Goal: Navigation & Orientation: Understand site structure

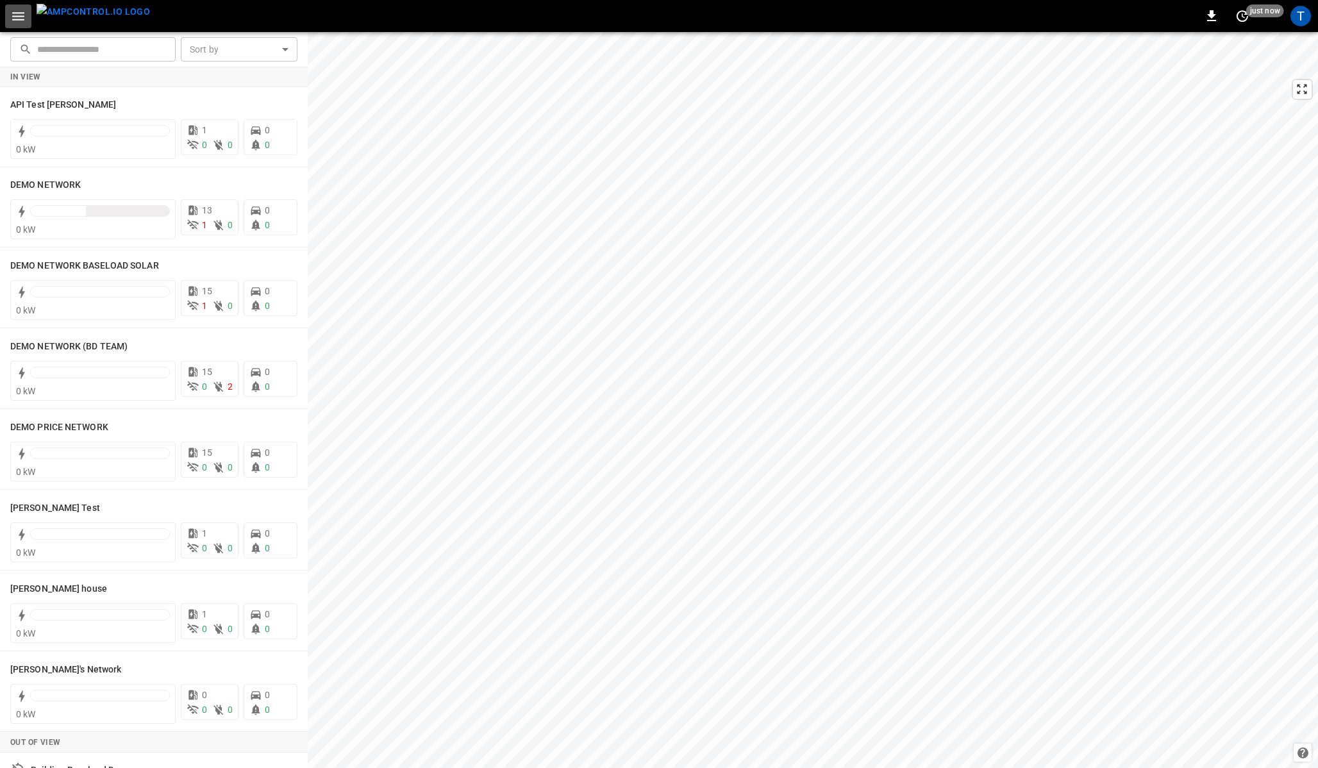
click at [17, 12] on icon "button" at bounding box center [18, 16] width 12 height 8
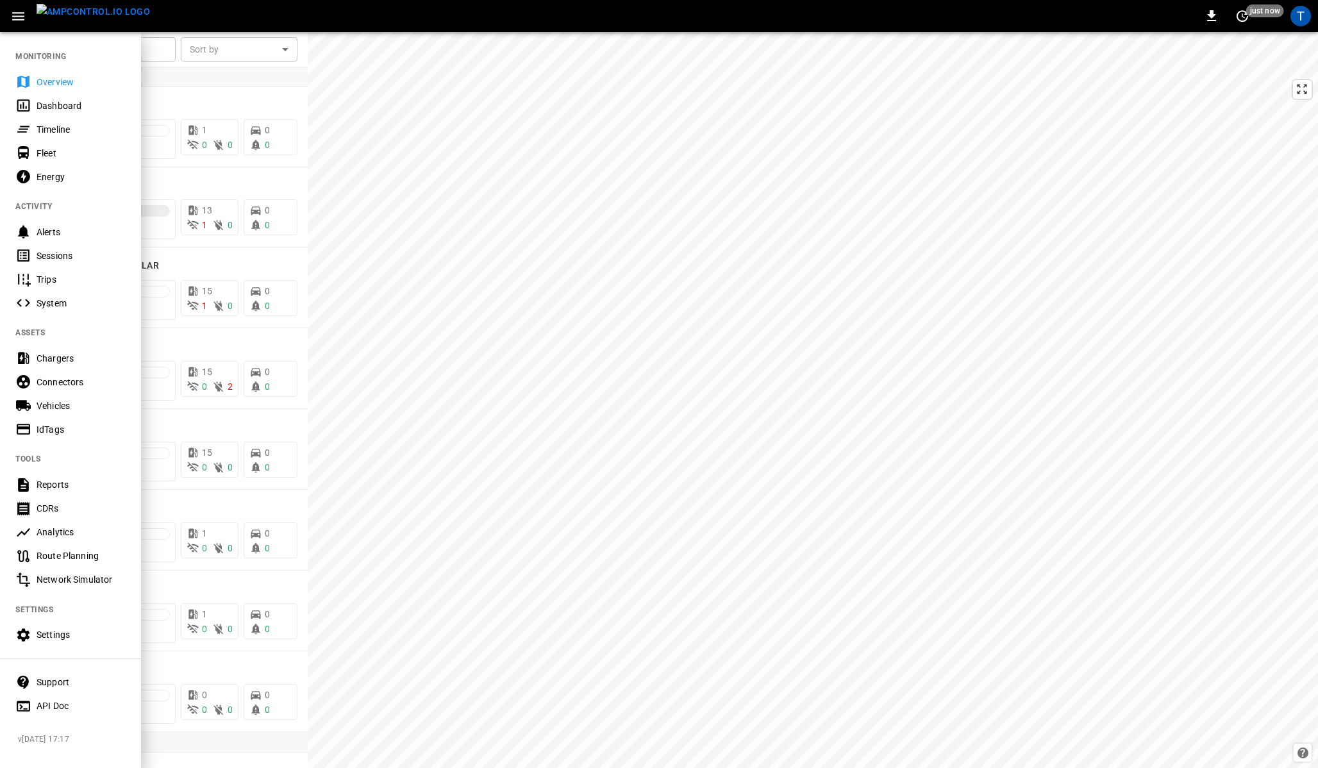
click at [13, 15] on icon "button" at bounding box center [18, 16] width 16 height 16
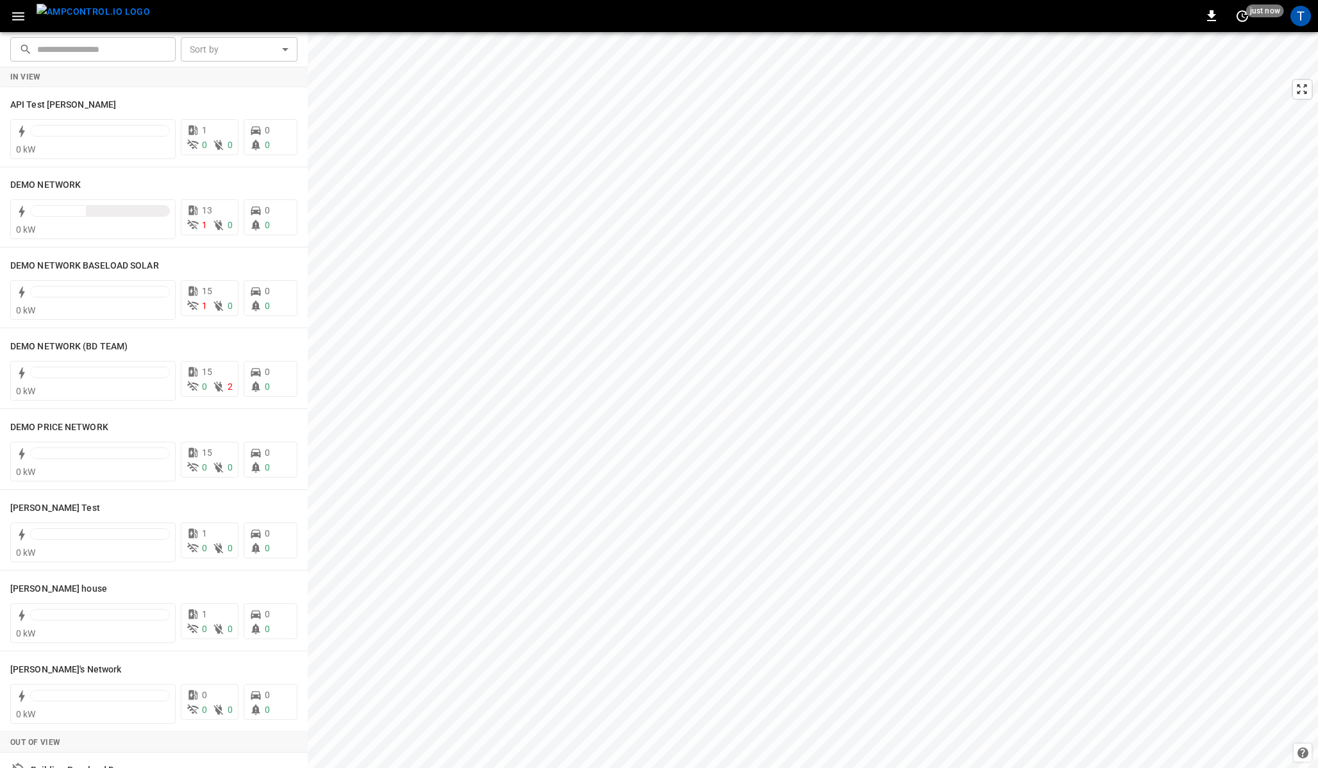
click at [17, 15] on icon "button" at bounding box center [18, 16] width 16 height 16
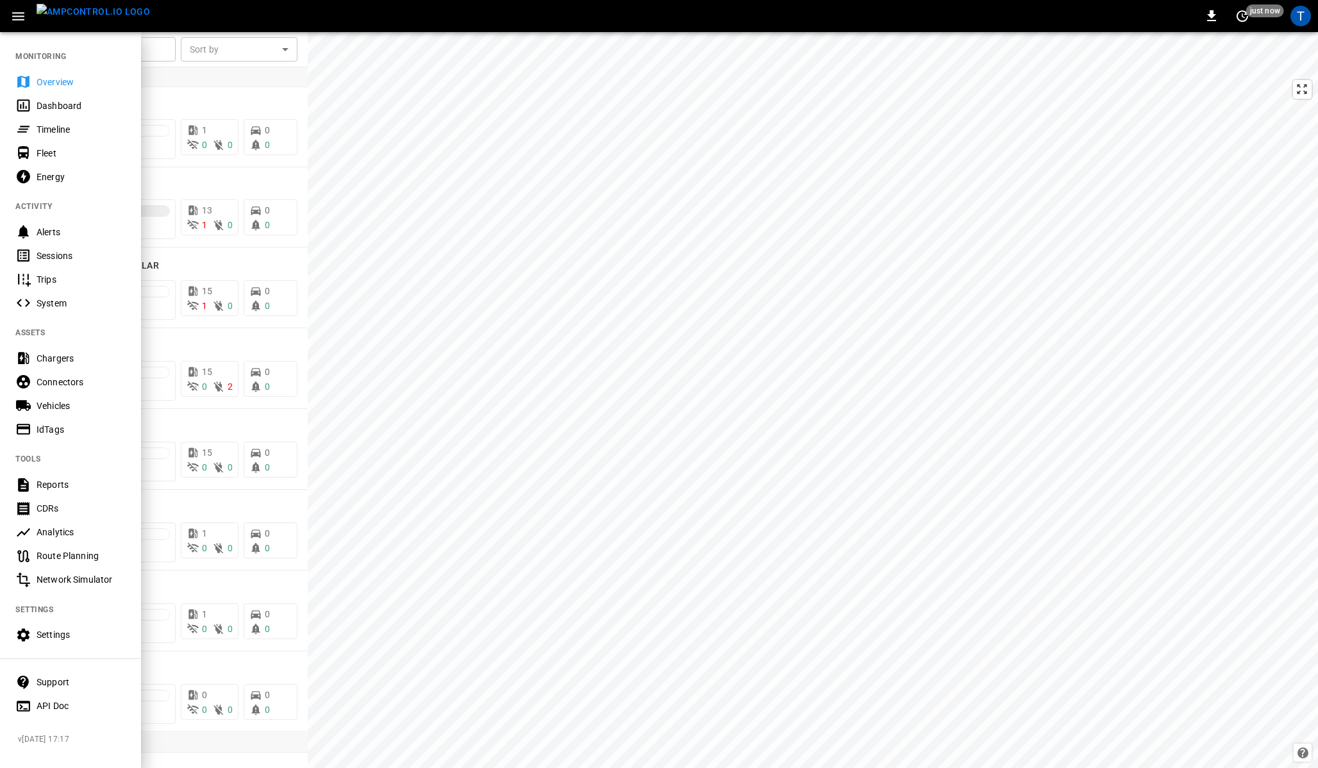
click at [45, 129] on div "Timeline" at bounding box center [81, 129] width 89 height 13
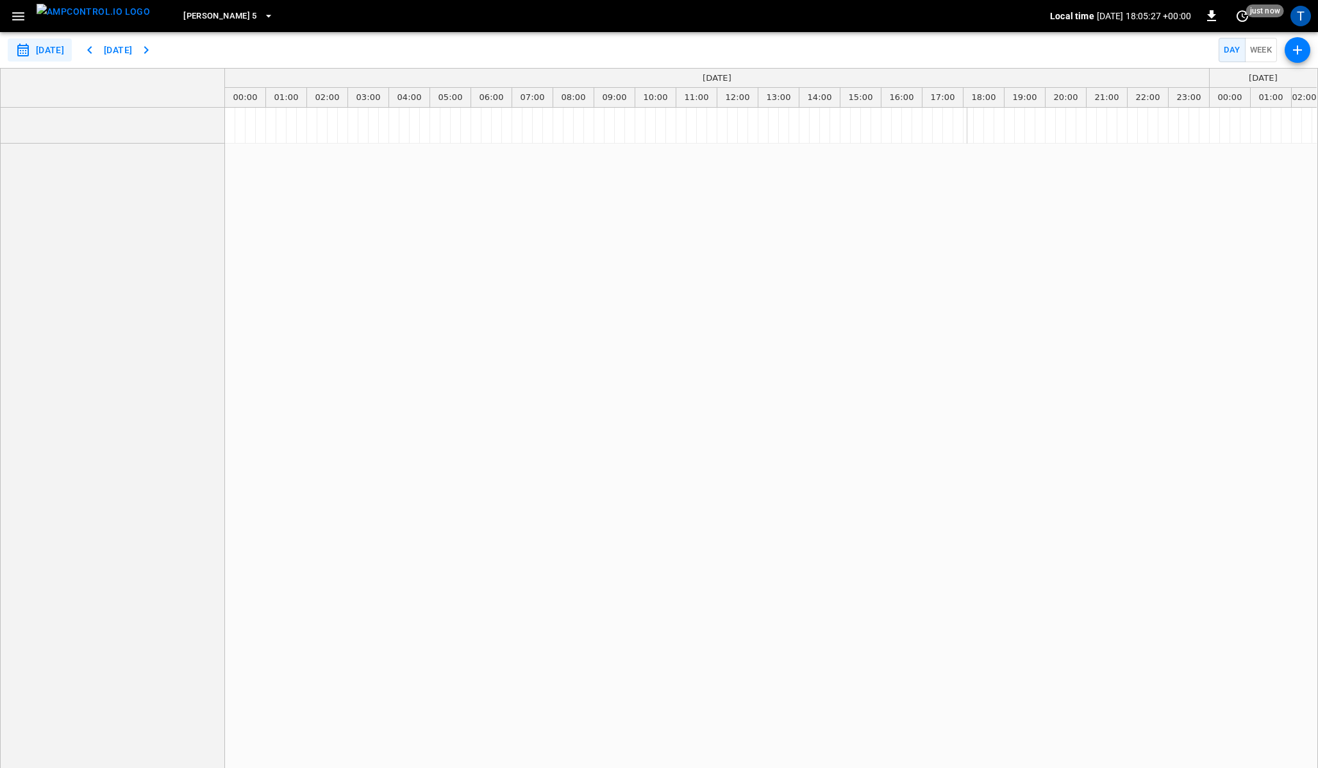
click at [13, 18] on icon "button" at bounding box center [18, 16] width 16 height 16
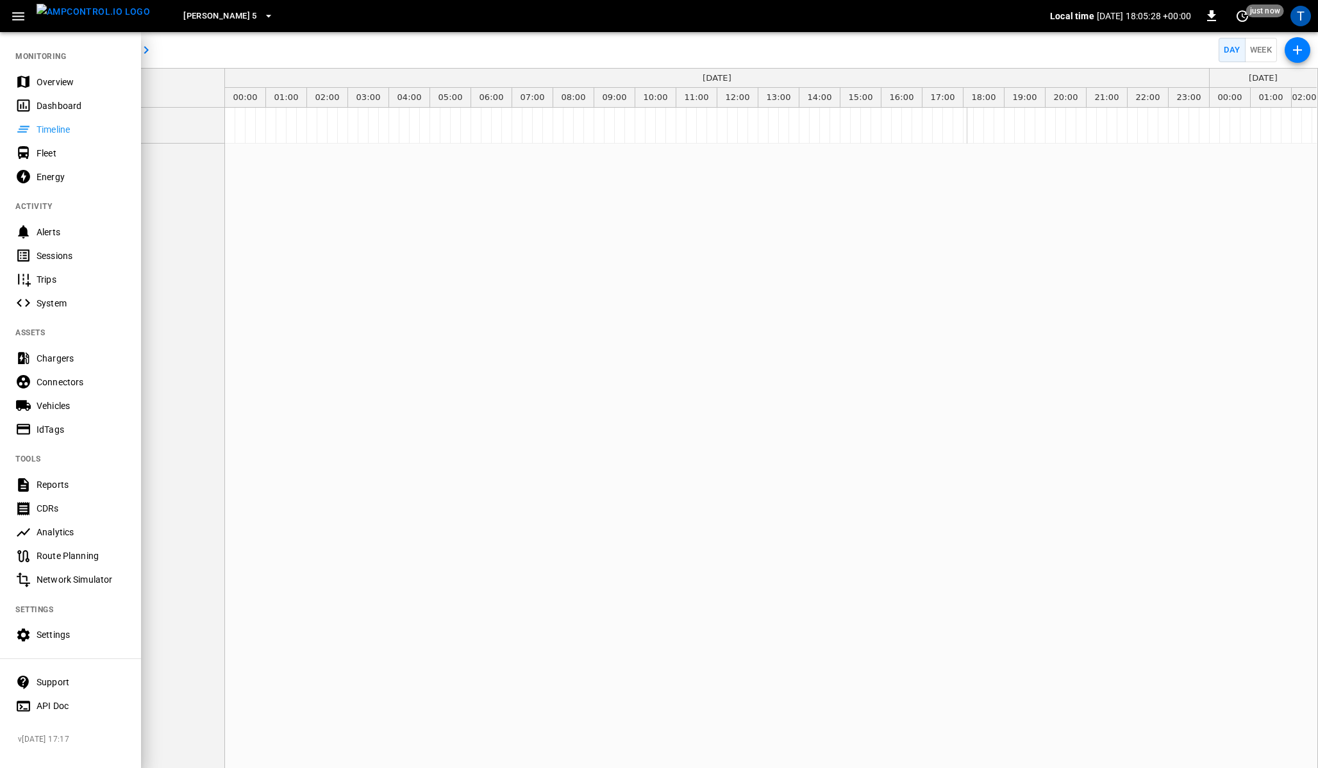
click at [37, 82] on div "Overview" at bounding box center [81, 82] width 89 height 13
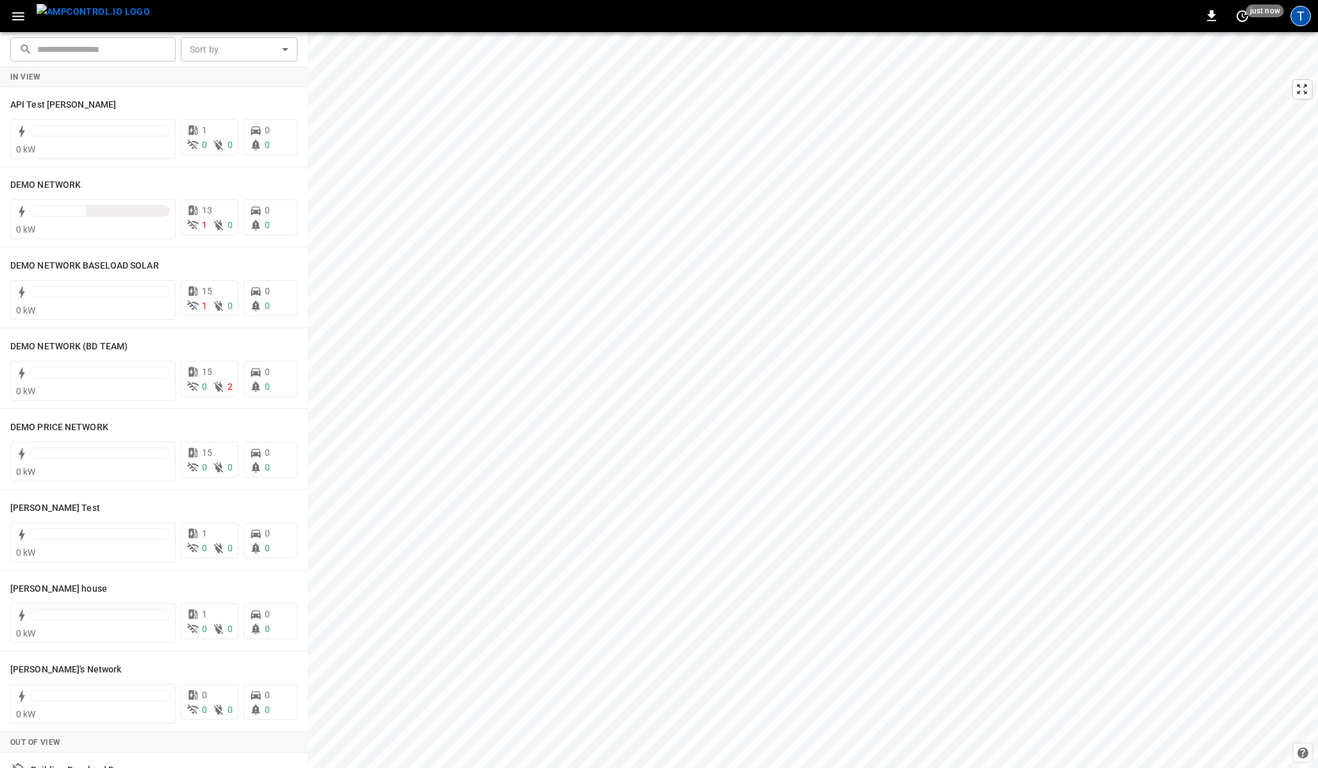
click at [1307, 20] on div "T" at bounding box center [1300, 16] width 21 height 21
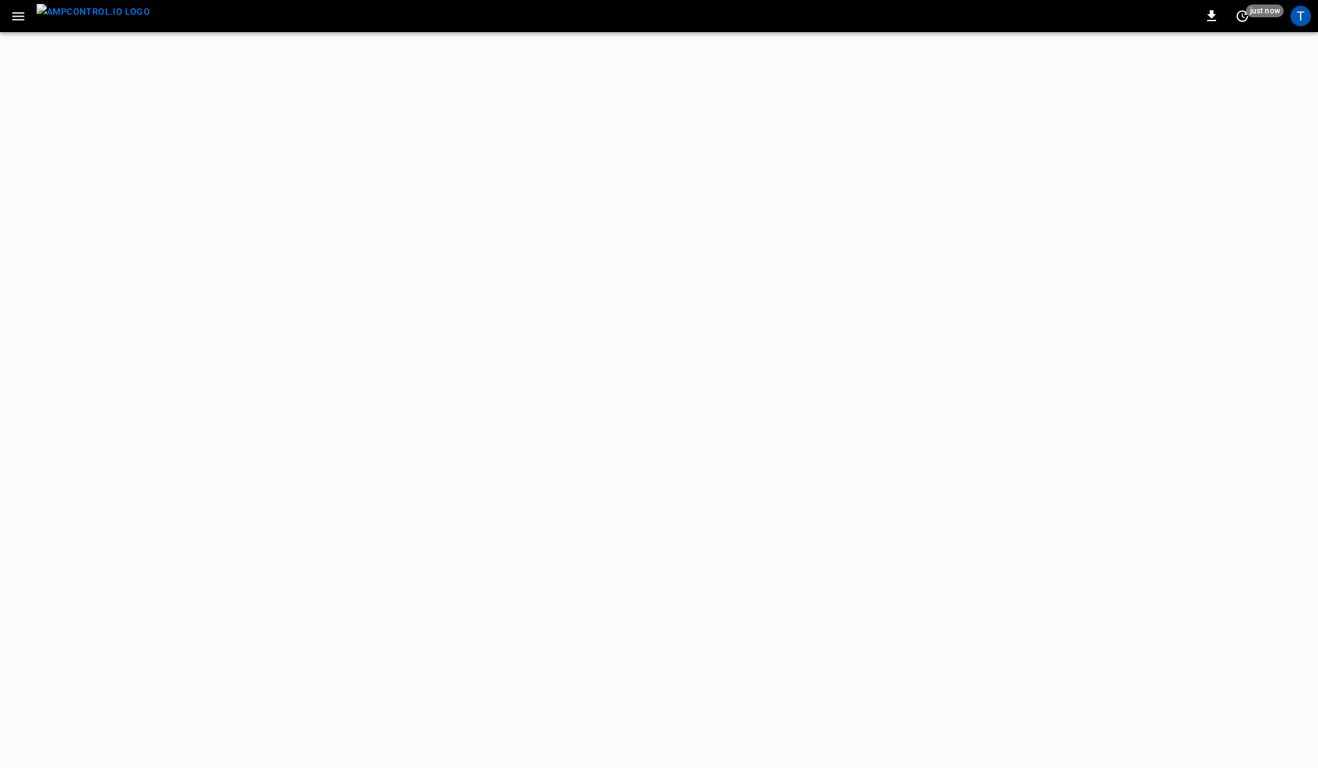
click at [296, 14] on div "0 just now T" at bounding box center [659, 16] width 1318 height 32
click at [281, 12] on div "0 just now T" at bounding box center [659, 16] width 1318 height 32
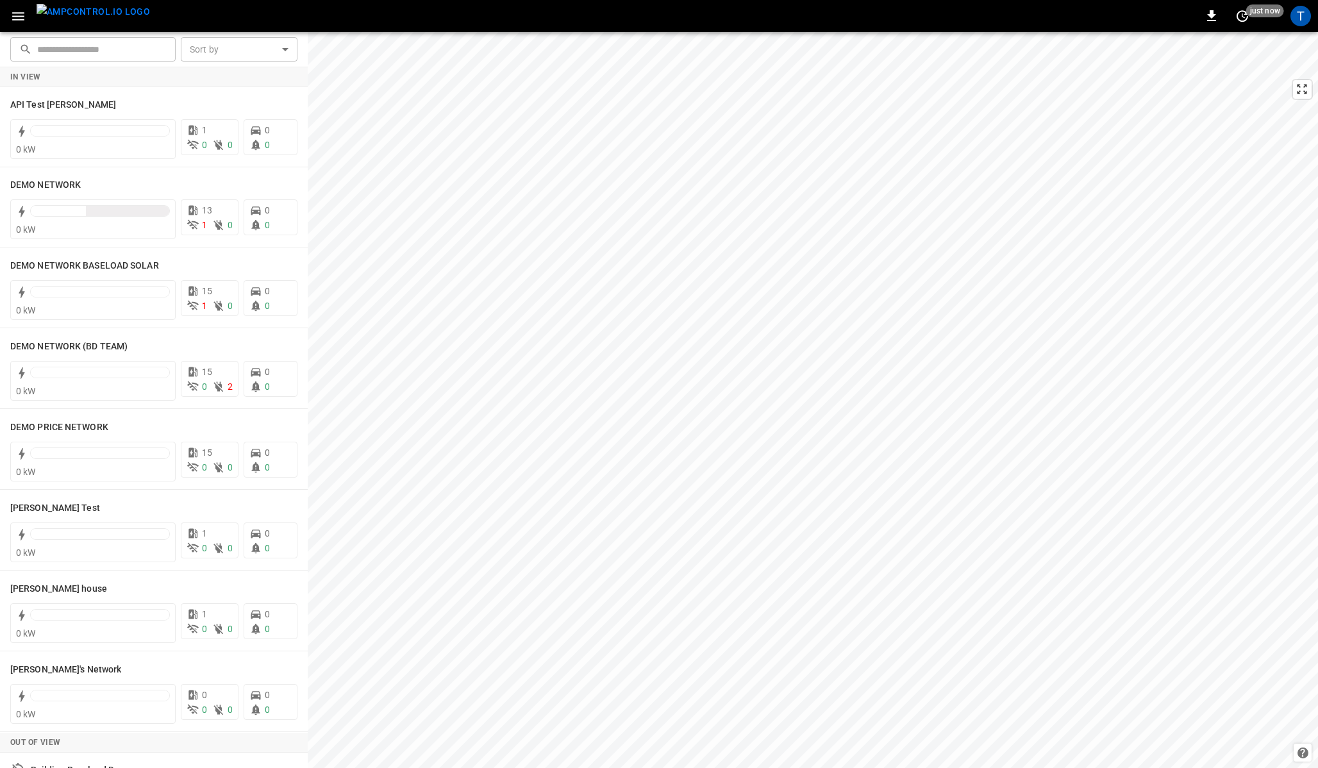
click at [290, 11] on div "0 just now T" at bounding box center [659, 16] width 1318 height 32
click at [15, 13] on icon "button" at bounding box center [18, 16] width 16 height 16
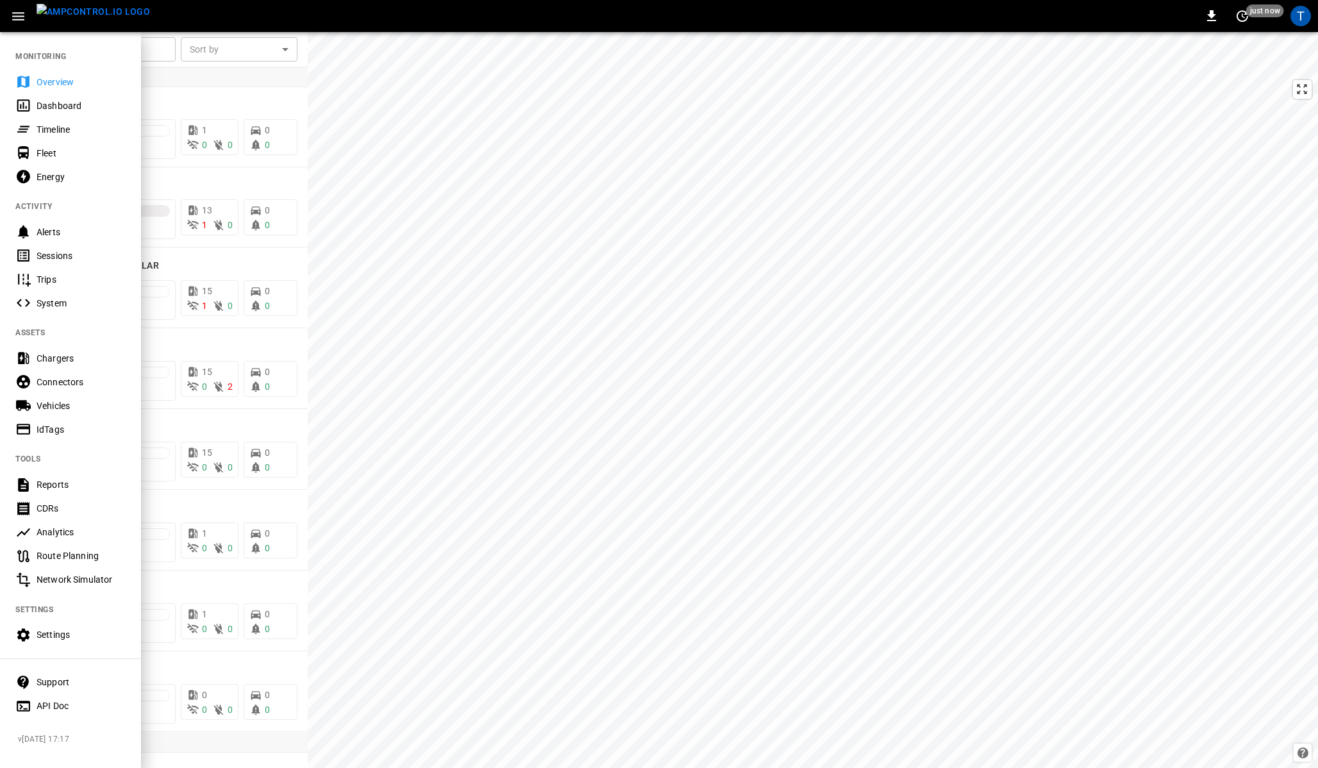
click at [17, 13] on icon "button" at bounding box center [18, 16] width 16 height 16
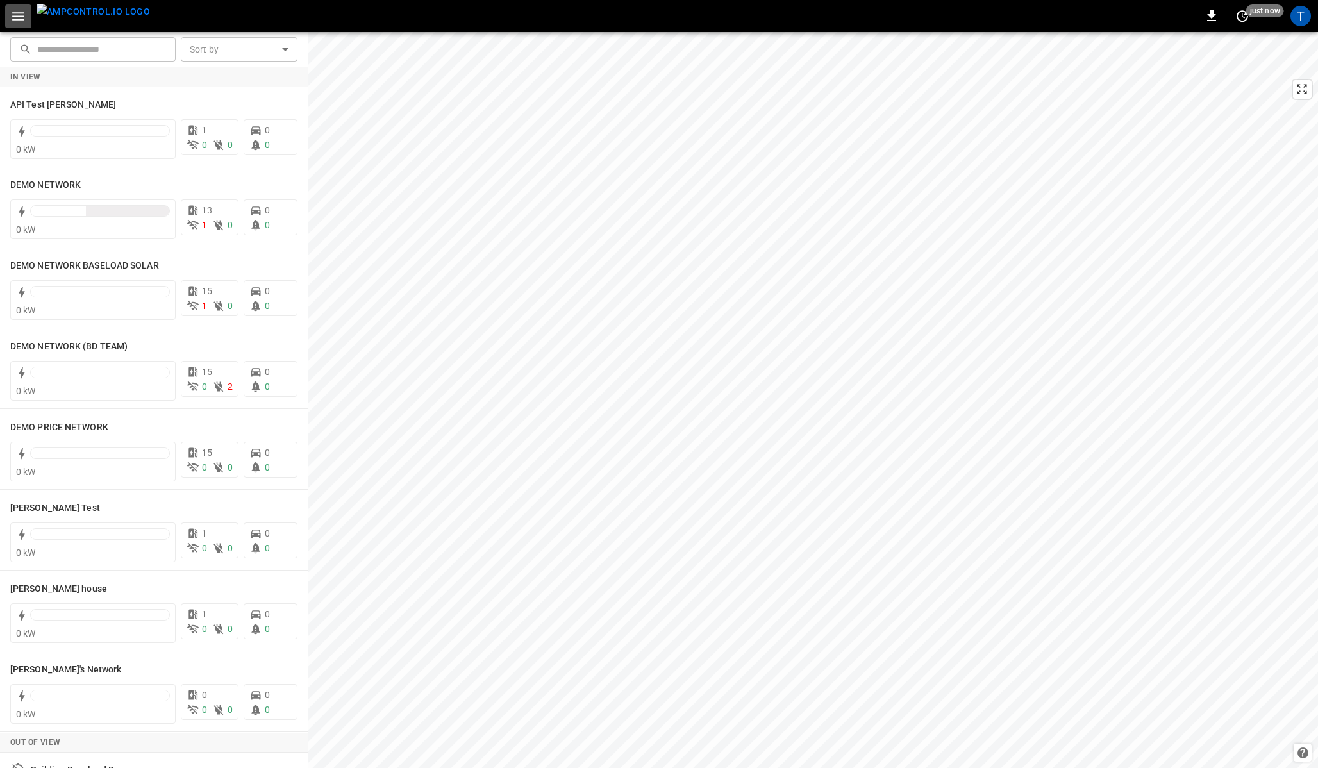
click at [7, 17] on button "button" at bounding box center [18, 16] width 26 height 24
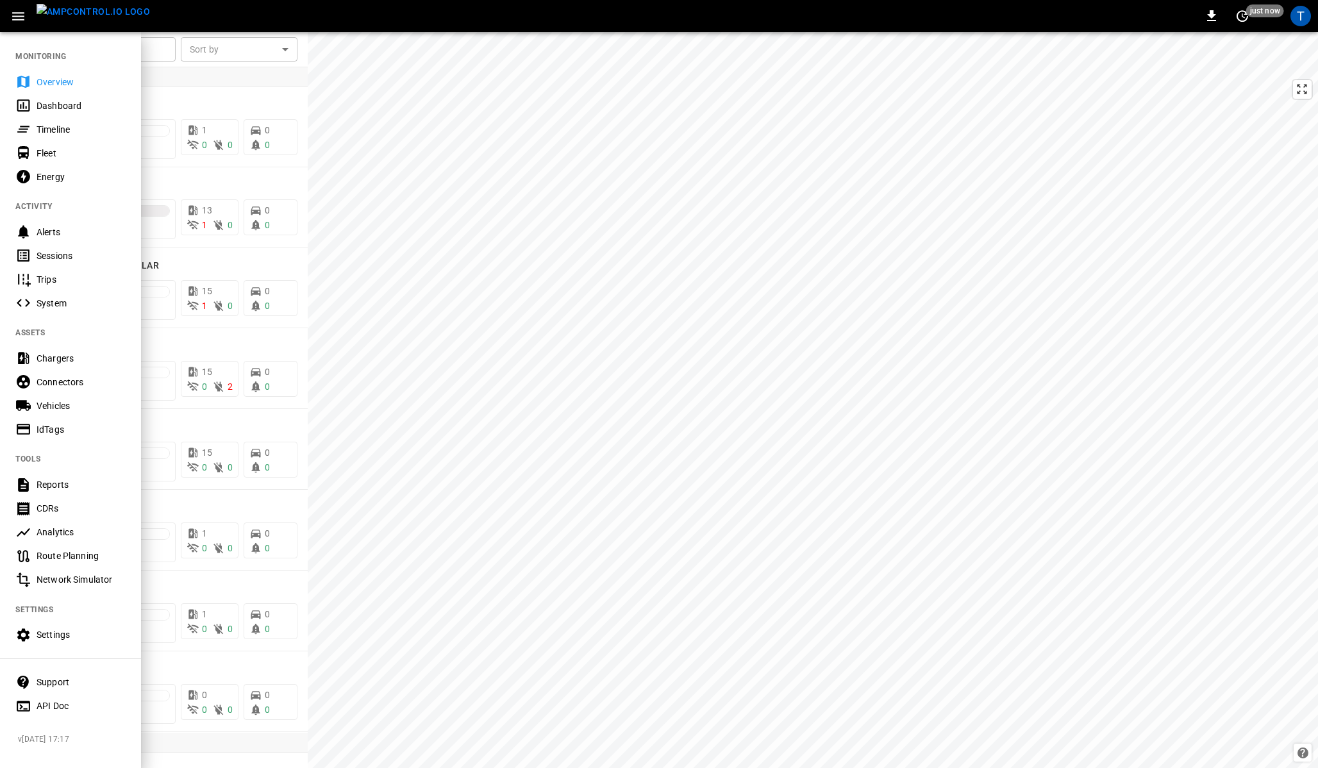
click at [259, 19] on div "0 just now T" at bounding box center [659, 16] width 1318 height 32
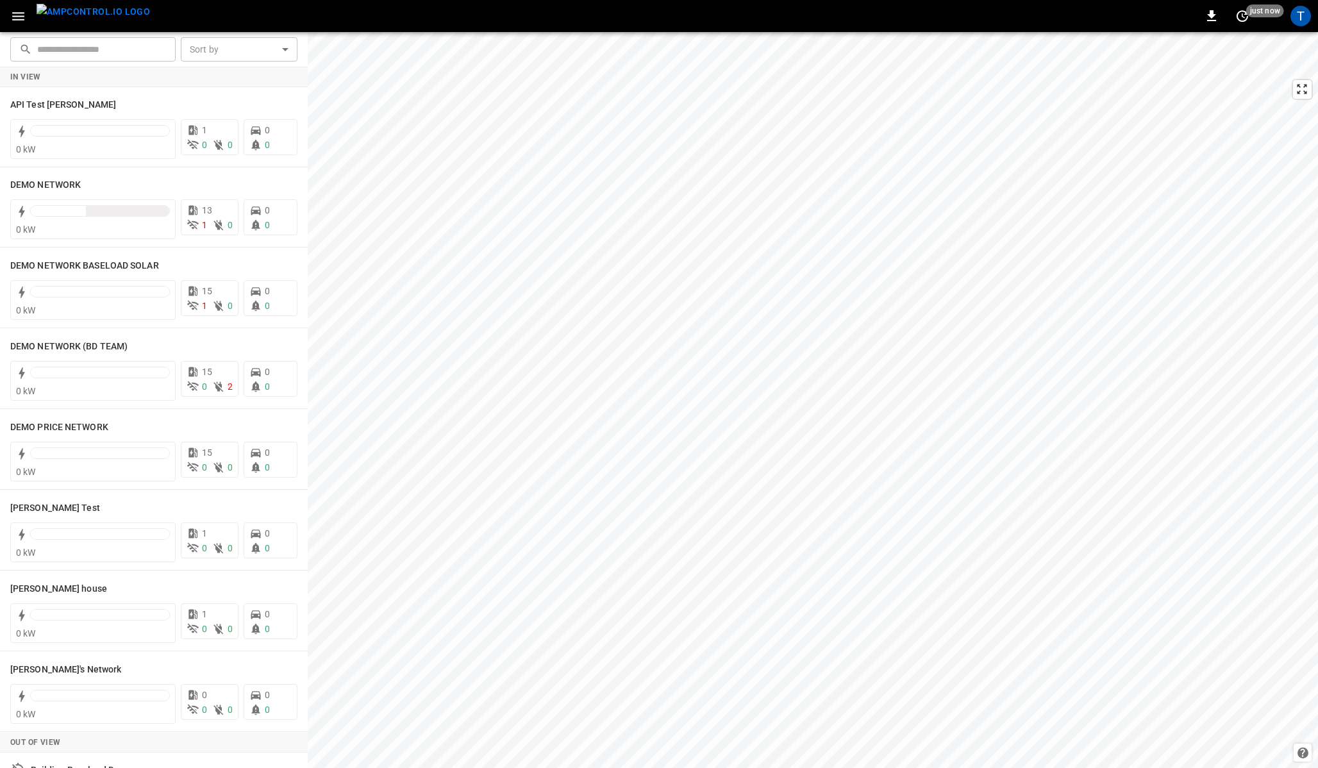
click at [21, 12] on icon "button" at bounding box center [18, 16] width 12 height 8
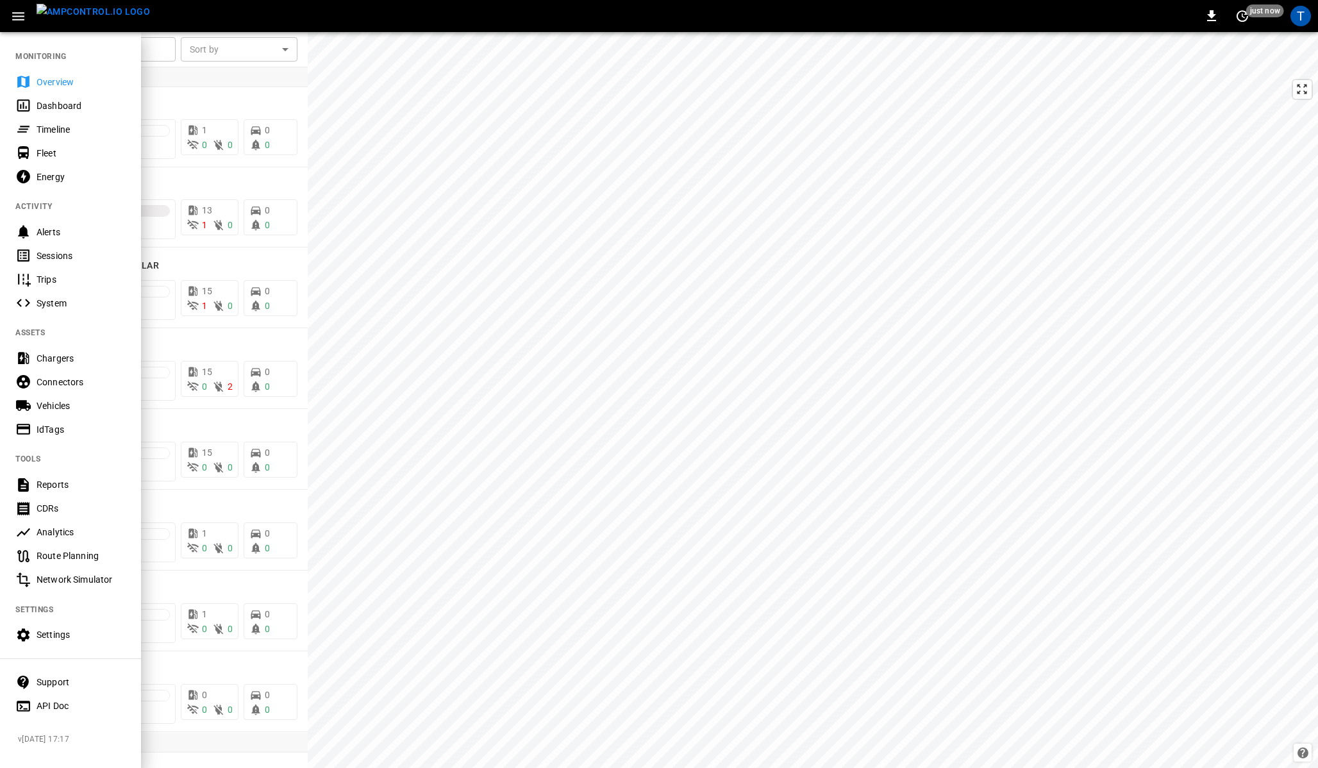
click at [16, 14] on icon "button" at bounding box center [18, 16] width 16 height 16
